Goal: Transaction & Acquisition: Purchase product/service

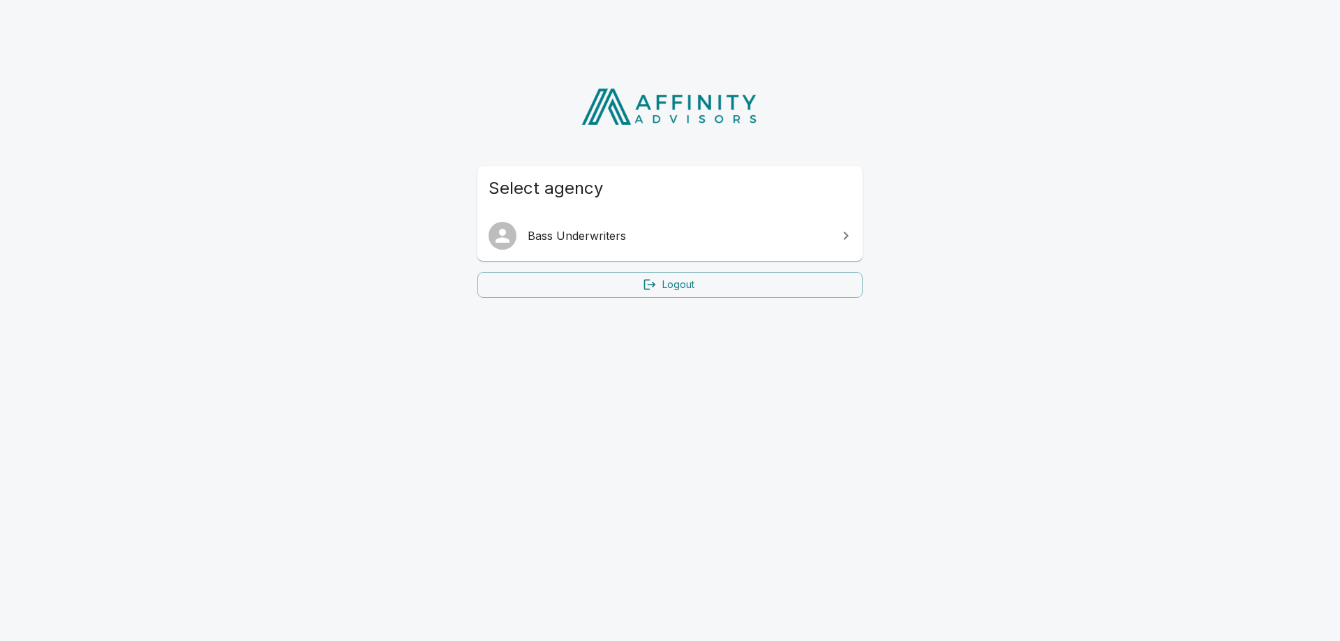
click at [576, 246] on link "Bass Underwriters" at bounding box center [669, 235] width 385 height 39
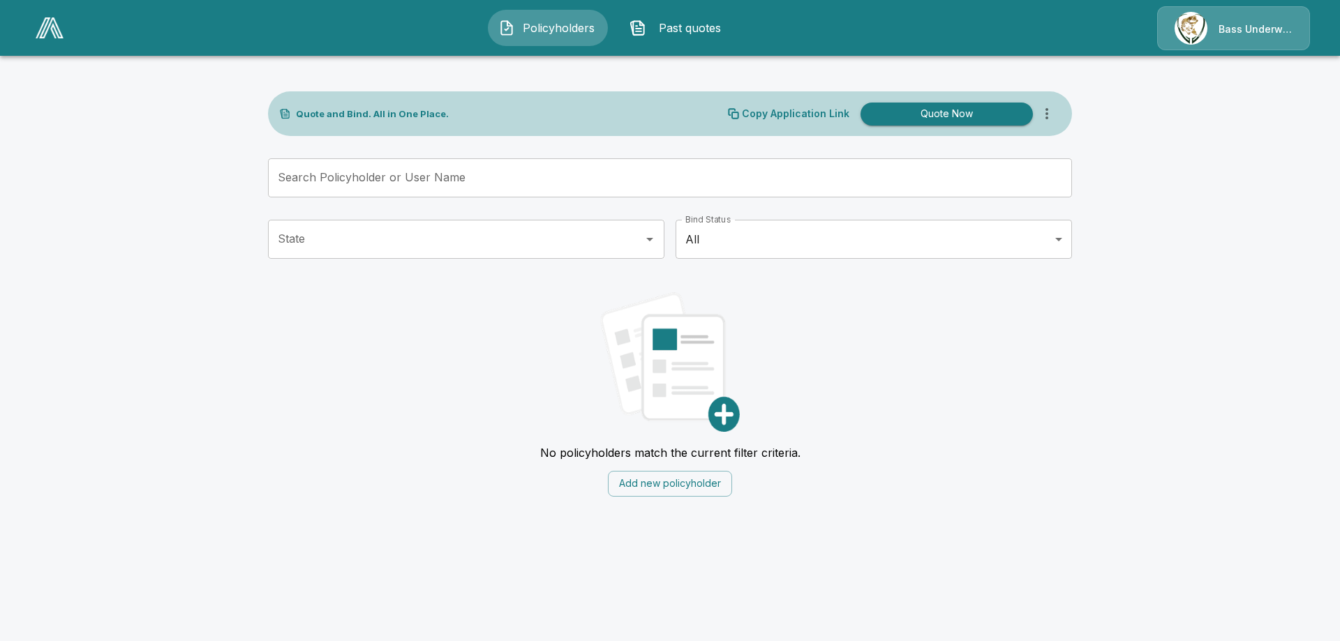
click at [962, 109] on button "Quote Now" at bounding box center [946, 114] width 172 height 23
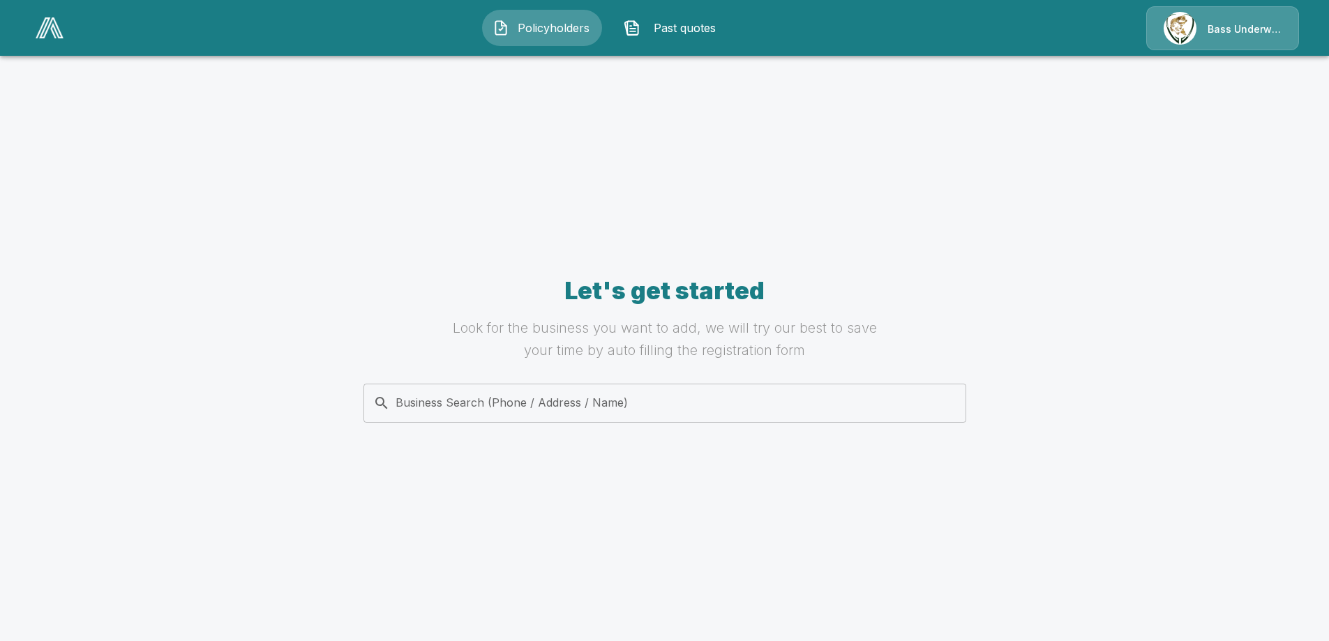
click at [452, 403] on input "Business Search (Phone / Address / Name)" at bounding box center [662, 403] width 585 height 27
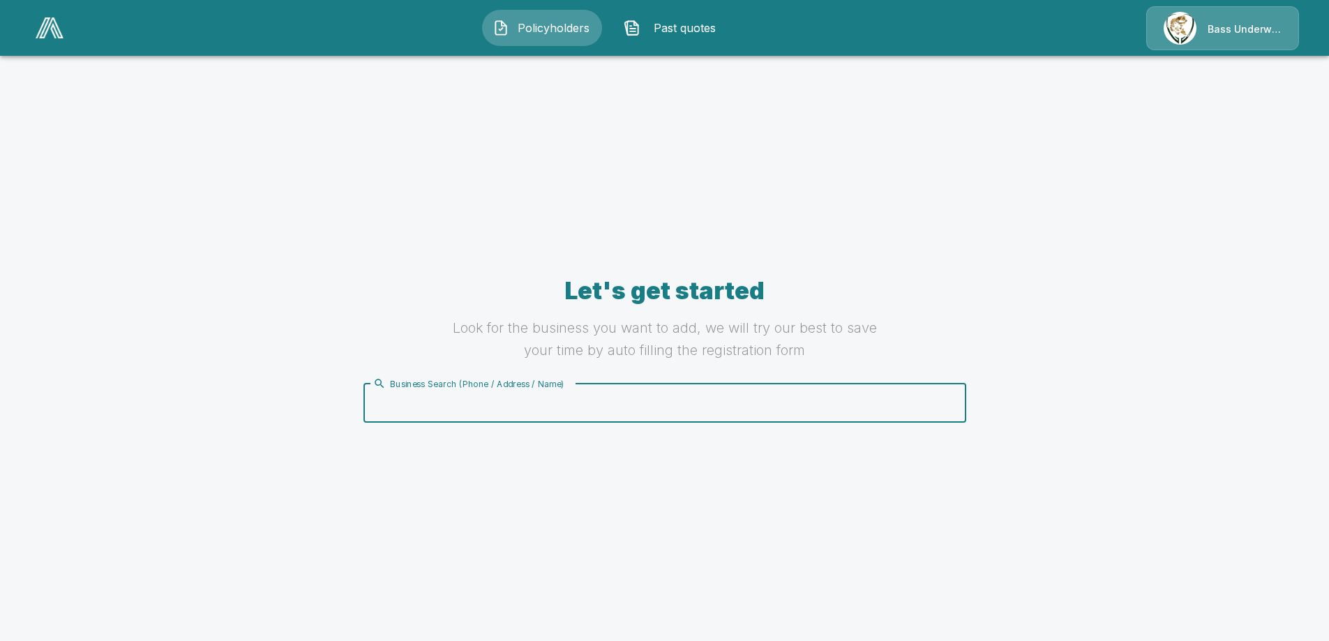
click at [1217, 24] on div "Bass Underwriters" at bounding box center [1223, 28] width 153 height 44
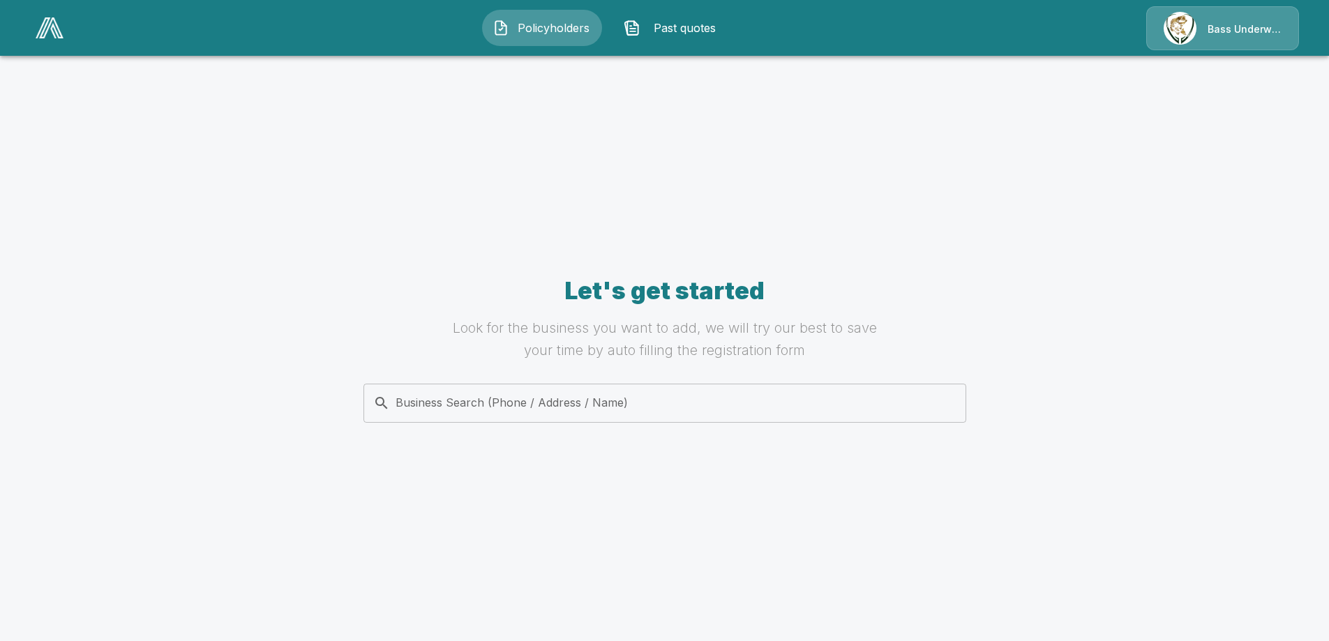
click at [1217, 37] on div "Bass Underwriters" at bounding box center [1223, 28] width 153 height 44
click at [552, 36] on button "Policyholders" at bounding box center [542, 28] width 120 height 36
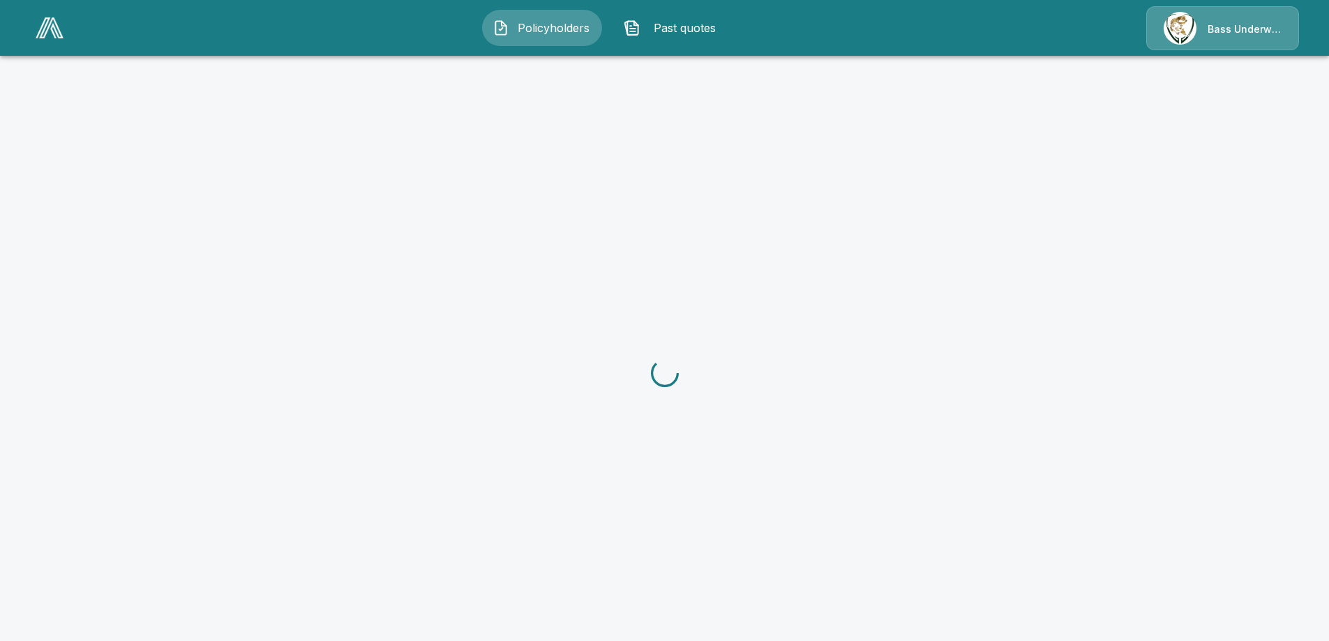
click at [57, 26] on img at bounding box center [50, 27] width 28 height 21
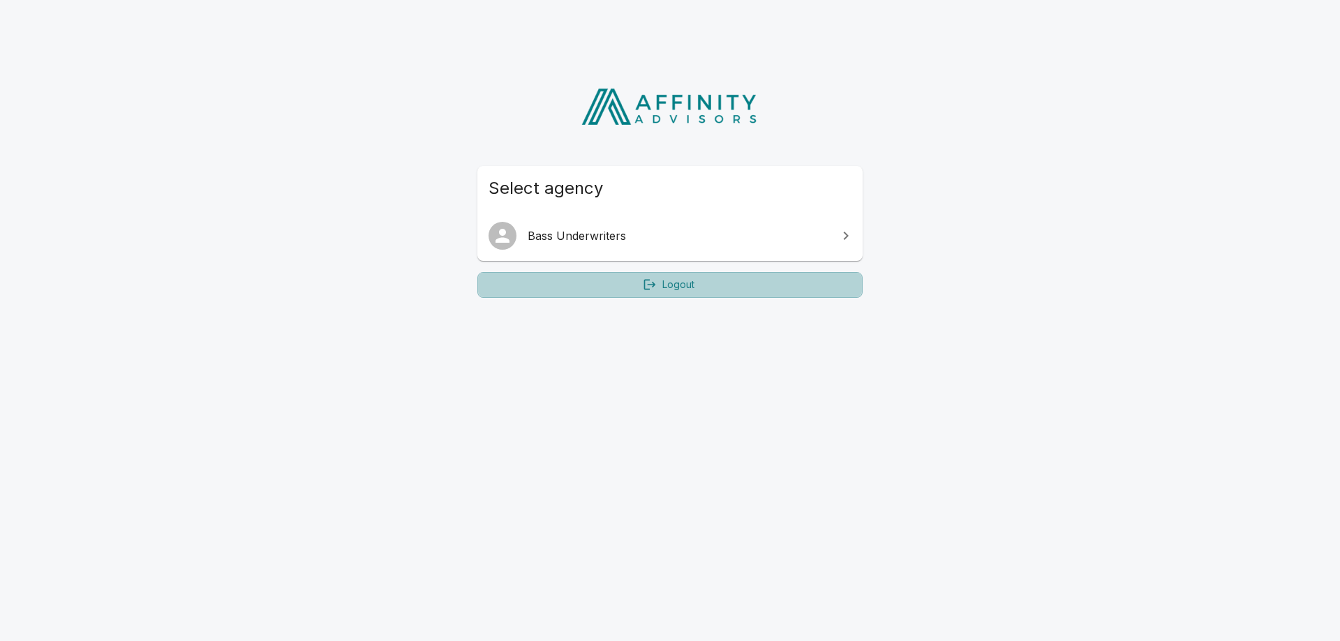
click at [673, 291] on link "Logout" at bounding box center [669, 285] width 385 height 26
